Goal: Complete application form

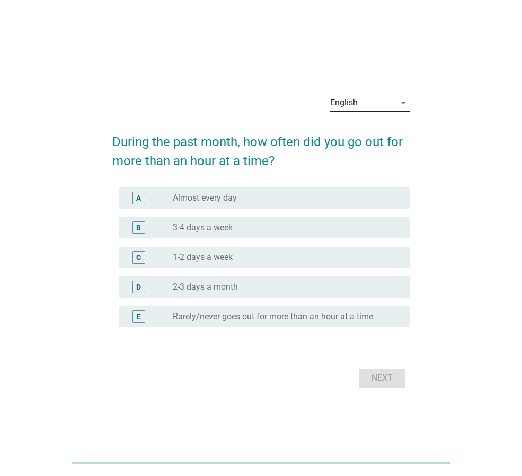
click at [381, 104] on div "English" at bounding box center [362, 102] width 65 height 17
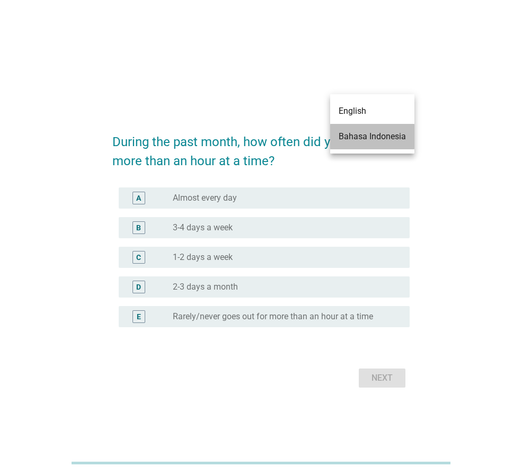
click at [378, 139] on div "Bahasa Indonesia" at bounding box center [372, 136] width 67 height 13
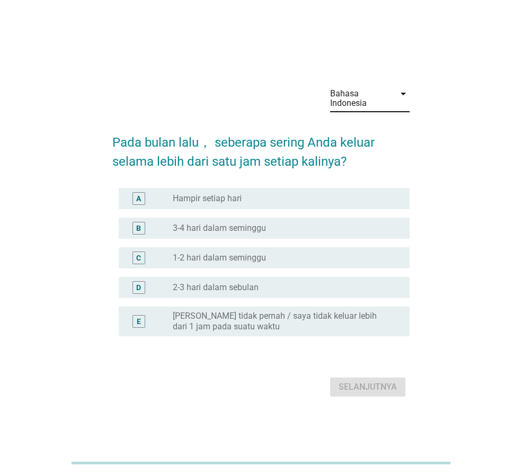
click at [255, 202] on div "radio_button_unchecked Hampir setiap hari" at bounding box center [283, 198] width 220 height 11
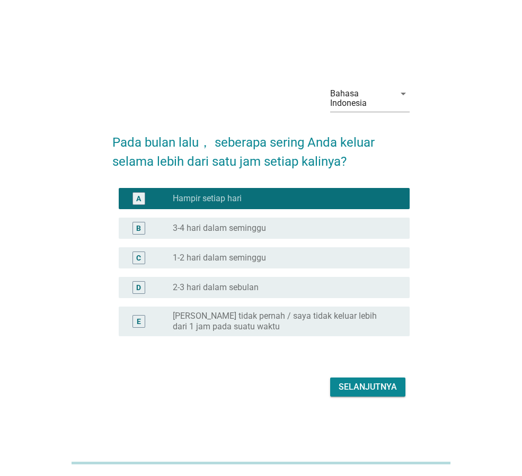
click at [381, 386] on div "Selanjutnya" at bounding box center [368, 387] width 58 height 13
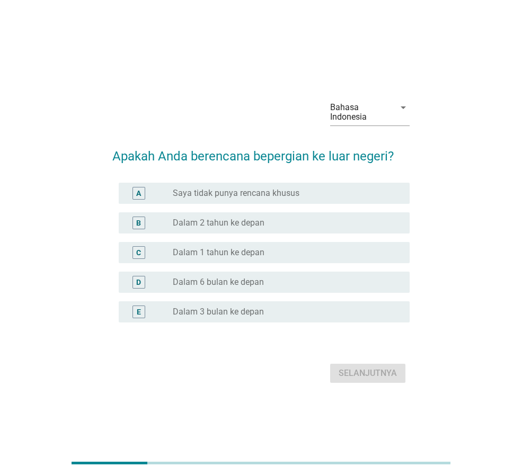
click at [319, 195] on div "radio_button_unchecked Saya tidak punya rencana khusus" at bounding box center [283, 193] width 220 height 11
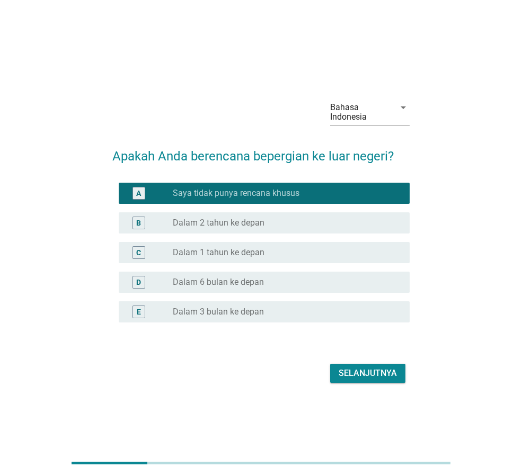
click at [377, 371] on div "Selanjutnya" at bounding box center [368, 373] width 58 height 13
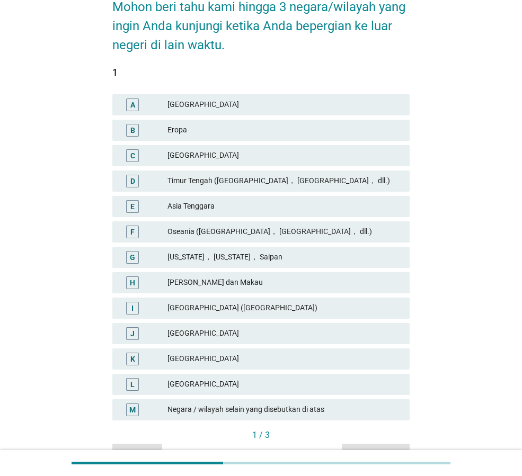
scroll to position [165, 0]
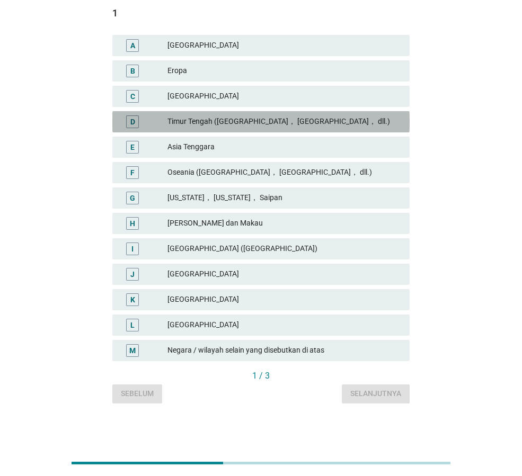
click at [249, 121] on div "Timur Tengah ([GEOGRAPHIC_DATA]， [GEOGRAPHIC_DATA]， dll.)" at bounding box center [284, 122] width 234 height 13
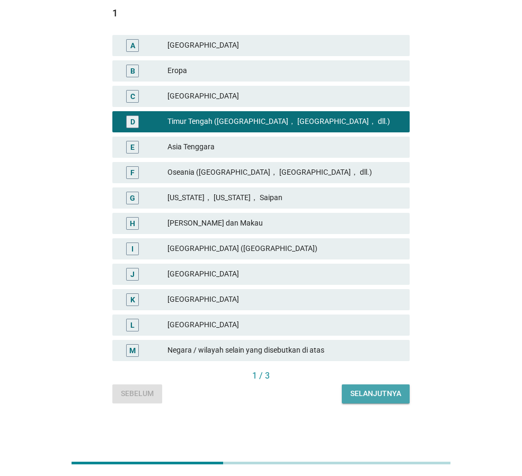
click at [379, 394] on div "Selanjutnya" at bounding box center [375, 393] width 51 height 11
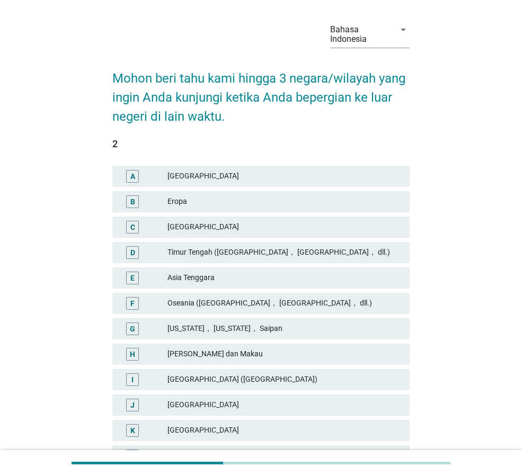
scroll to position [53, 0]
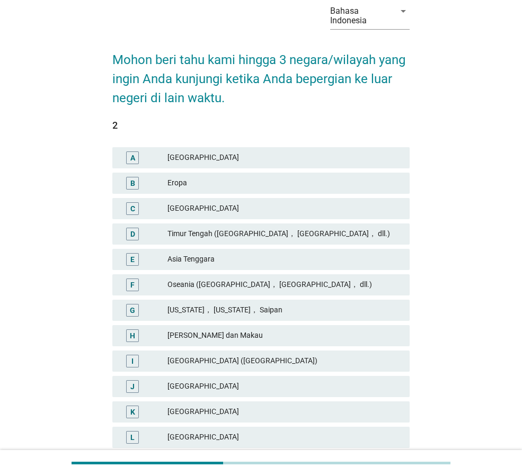
click at [319, 231] on div "Timur Tengah ([GEOGRAPHIC_DATA]， [GEOGRAPHIC_DATA]， dll.)" at bounding box center [284, 234] width 234 height 13
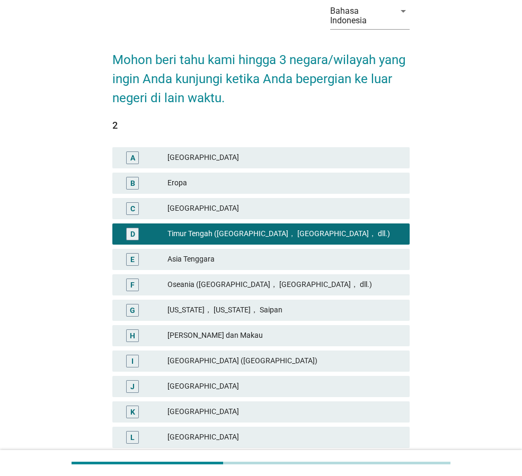
click at [324, 184] on div "Eropa" at bounding box center [284, 183] width 234 height 13
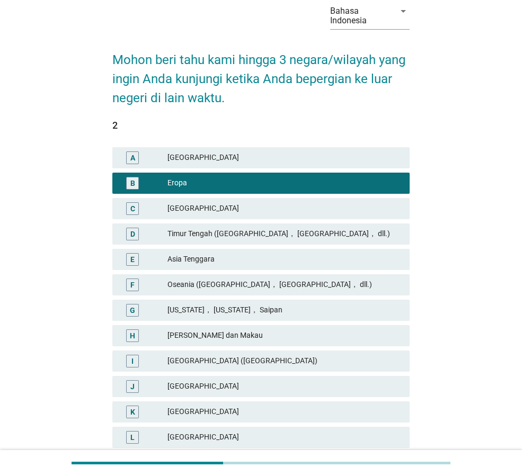
click at [337, 236] on div "Timur Tengah ([GEOGRAPHIC_DATA]， [GEOGRAPHIC_DATA]， dll.)" at bounding box center [284, 234] width 234 height 13
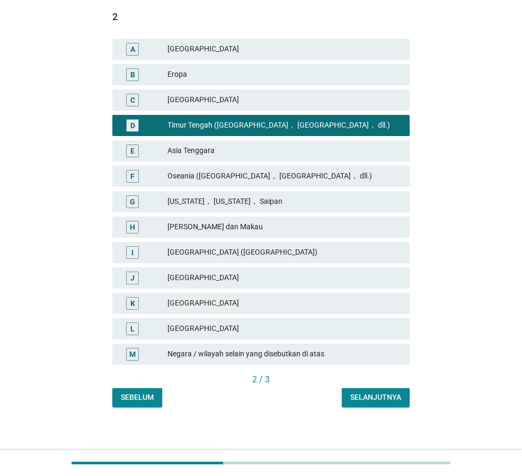
scroll to position [165, 0]
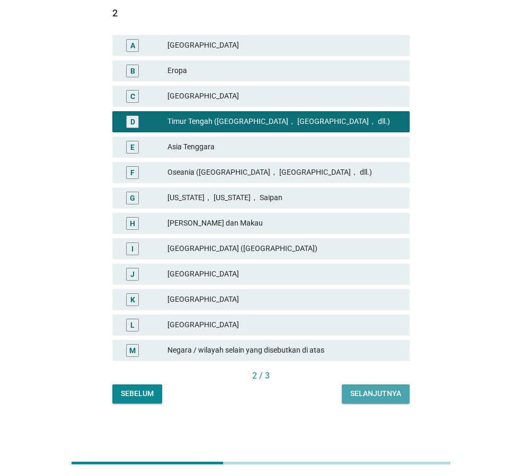
click at [396, 399] on div "Selanjutnya" at bounding box center [375, 393] width 51 height 11
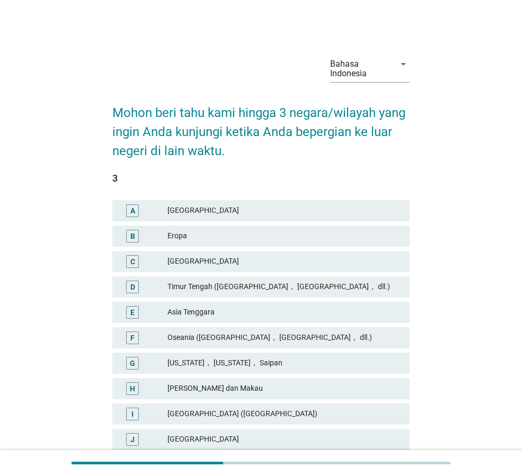
scroll to position [53, 0]
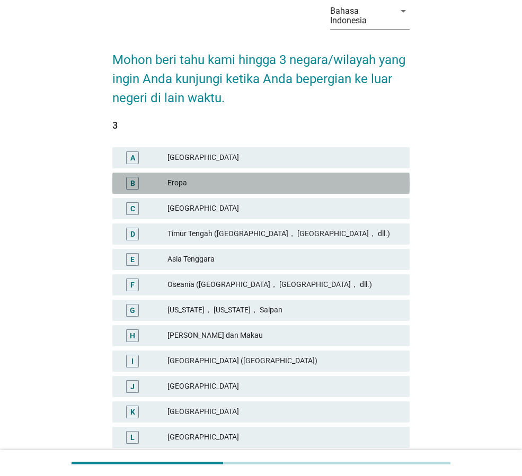
click at [257, 191] on div "B Eropa" at bounding box center [260, 183] width 297 height 21
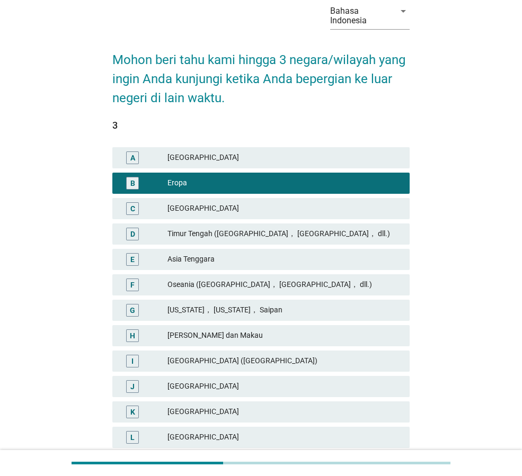
click at [293, 240] on div "D [GEOGRAPHIC_DATA] ([GEOGRAPHIC_DATA]， [GEOGRAPHIC_DATA]， dll.)" at bounding box center [260, 234] width 297 height 21
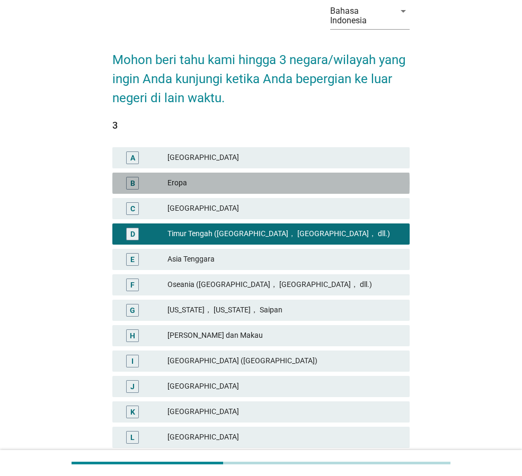
click at [299, 193] on div "B Eropa" at bounding box center [260, 183] width 297 height 21
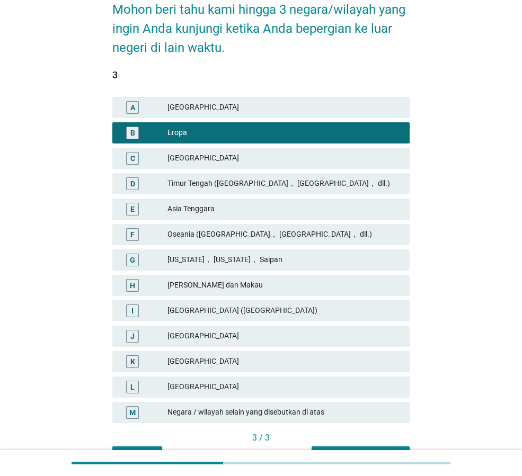
scroll to position [165, 0]
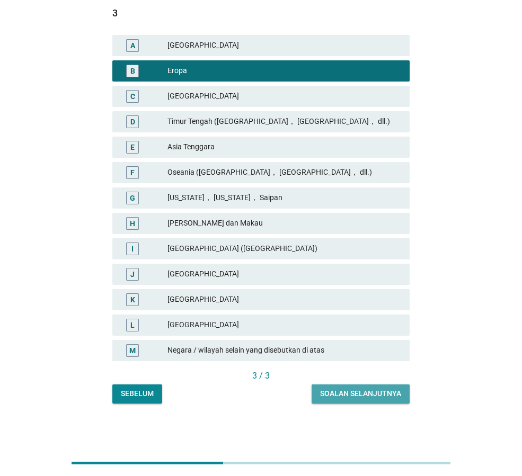
click at [389, 391] on div "Soalan selanjutnya" at bounding box center [360, 393] width 81 height 11
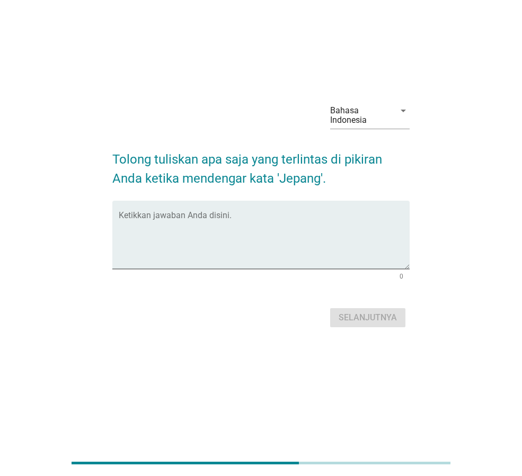
scroll to position [0, 0]
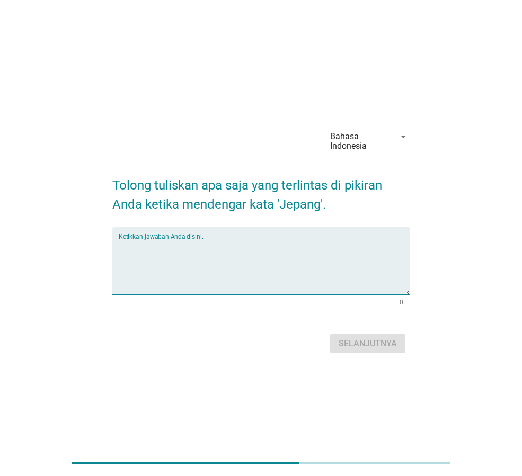
click at [281, 257] on textarea "Ketikkan jawaban Anda disini." at bounding box center [264, 268] width 291 height 56
type textarea "negara yang bersih dan nyaman"
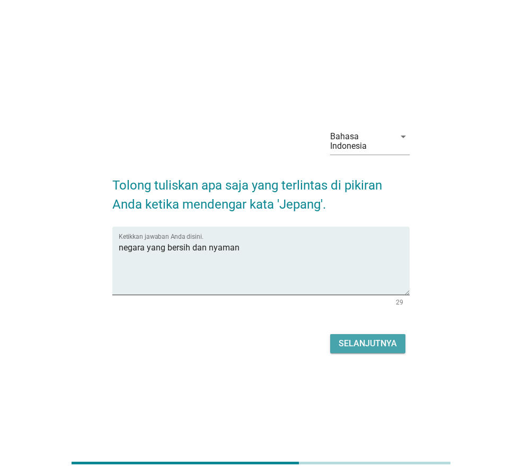
click at [387, 353] on button "Selanjutnya" at bounding box center [367, 343] width 75 height 19
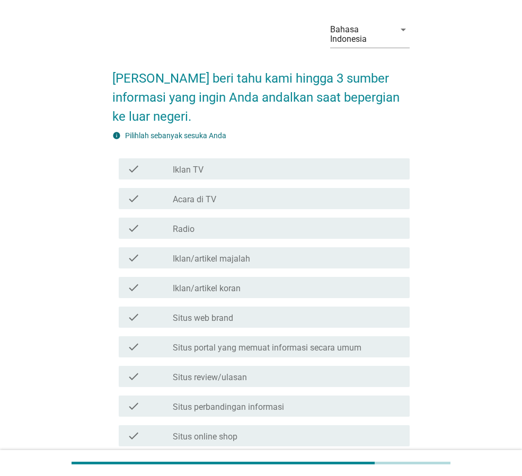
scroll to position [53, 0]
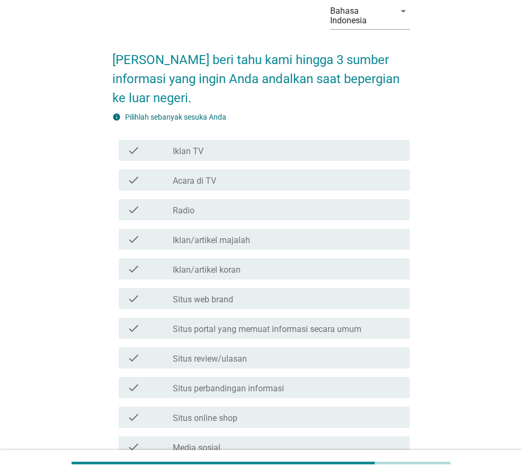
drag, startPoint x: 227, startPoint y: 360, endPoint x: 242, endPoint y: 349, distance: 18.5
click at [228, 360] on label "Situs review/ulasan" at bounding box center [210, 359] width 74 height 11
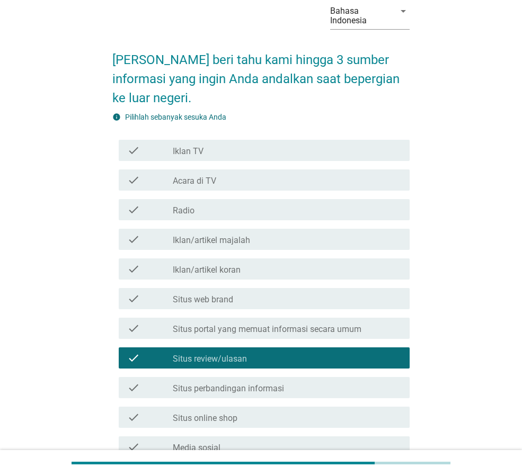
click at [264, 333] on label "Situs portal yang memuat informasi secara umum" at bounding box center [267, 329] width 189 height 11
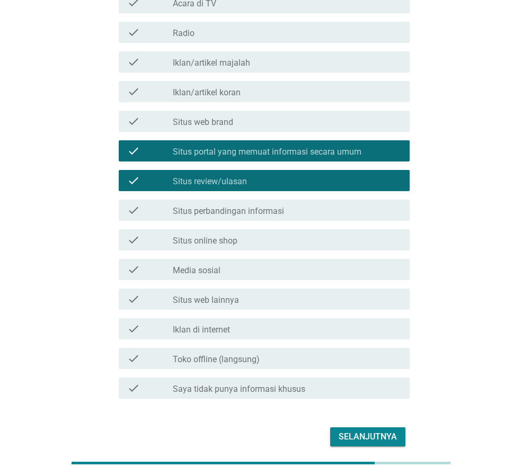
scroll to position [212, 0]
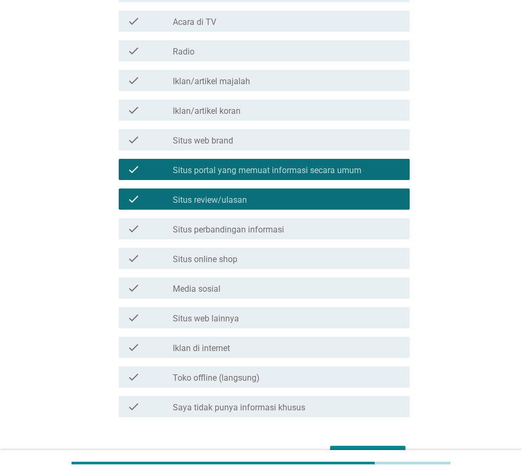
click at [297, 291] on div "check_box_outline_blank Media sosial" at bounding box center [287, 288] width 228 height 13
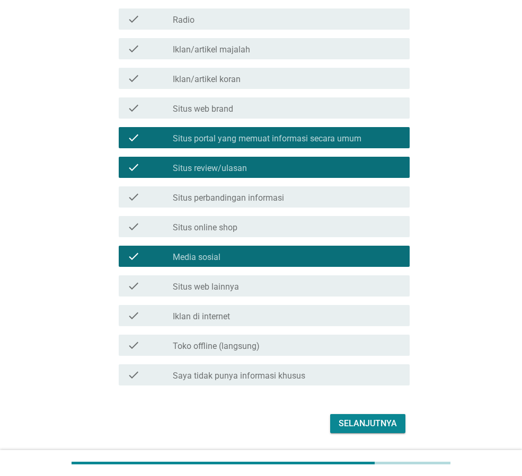
scroll to position [277, 0]
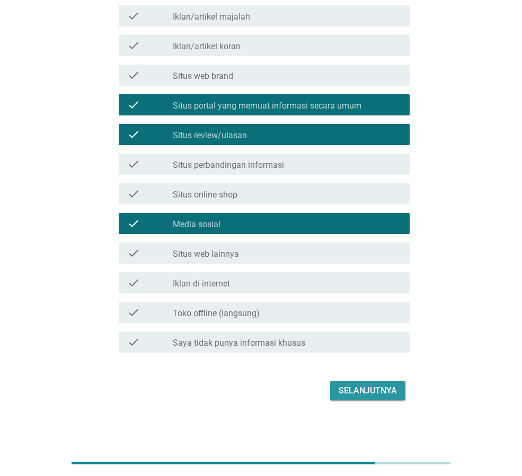
click at [376, 388] on div "Selanjutnya" at bounding box center [368, 391] width 58 height 13
